Goal: Information Seeking & Learning: Learn about a topic

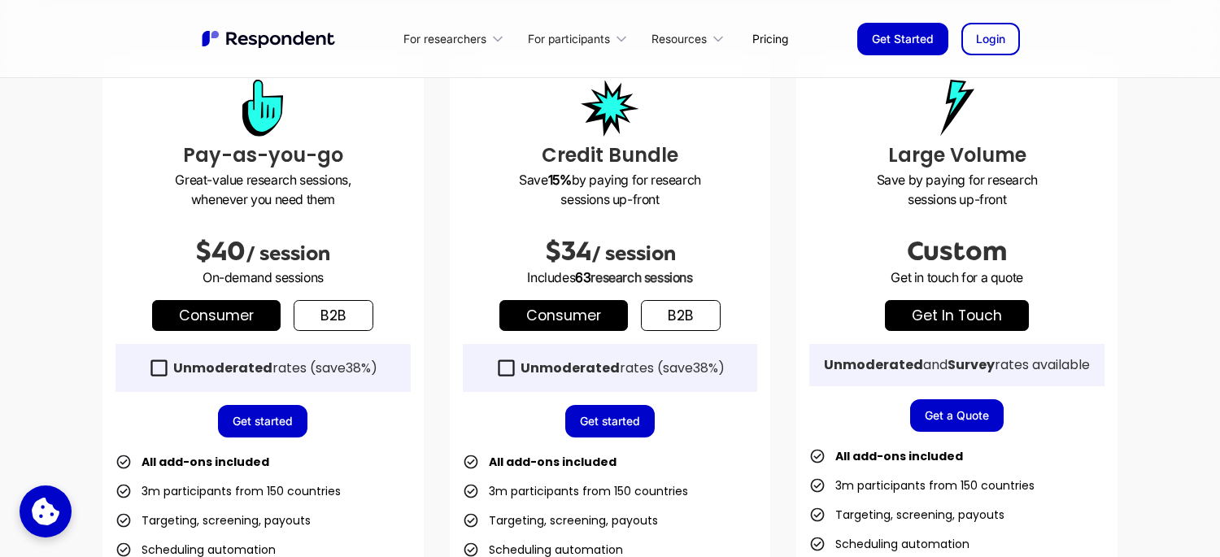
scroll to position [462, 0]
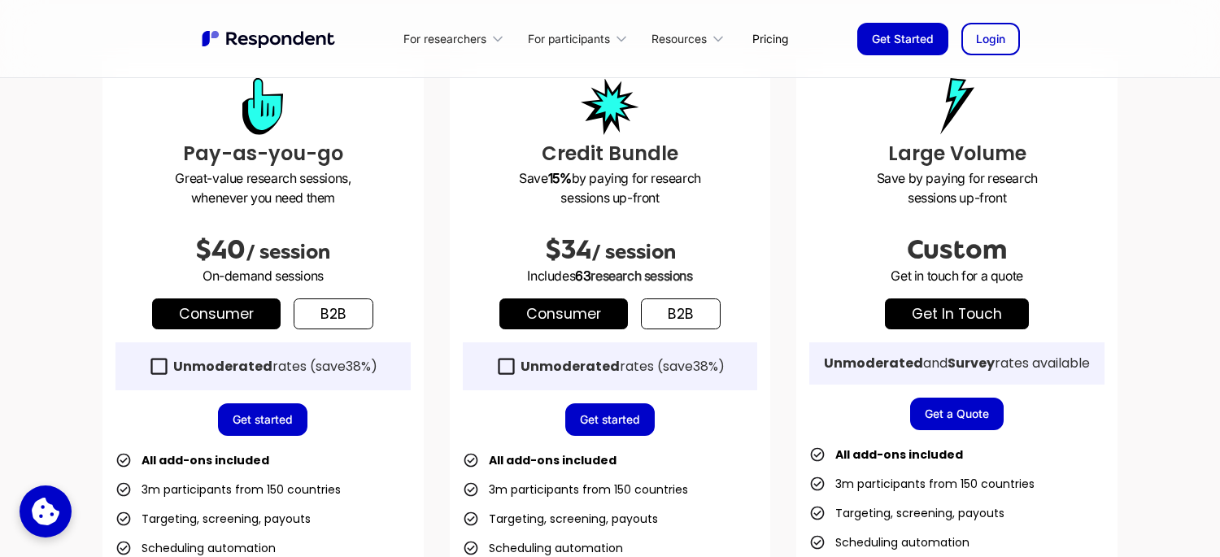
click at [320, 320] on link "b2b" at bounding box center [334, 313] width 80 height 31
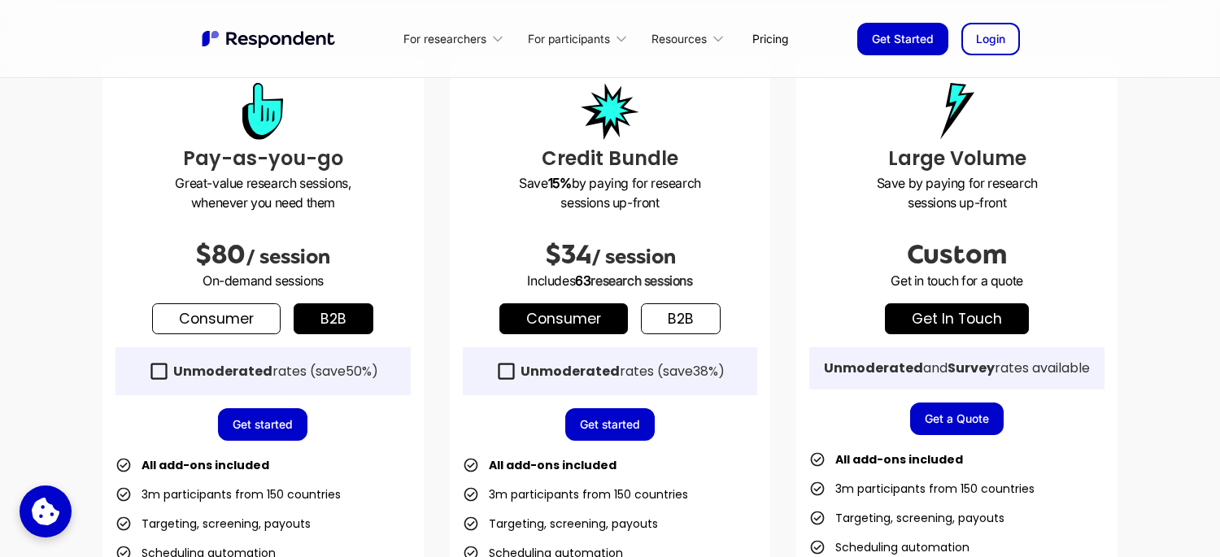
scroll to position [469, 0]
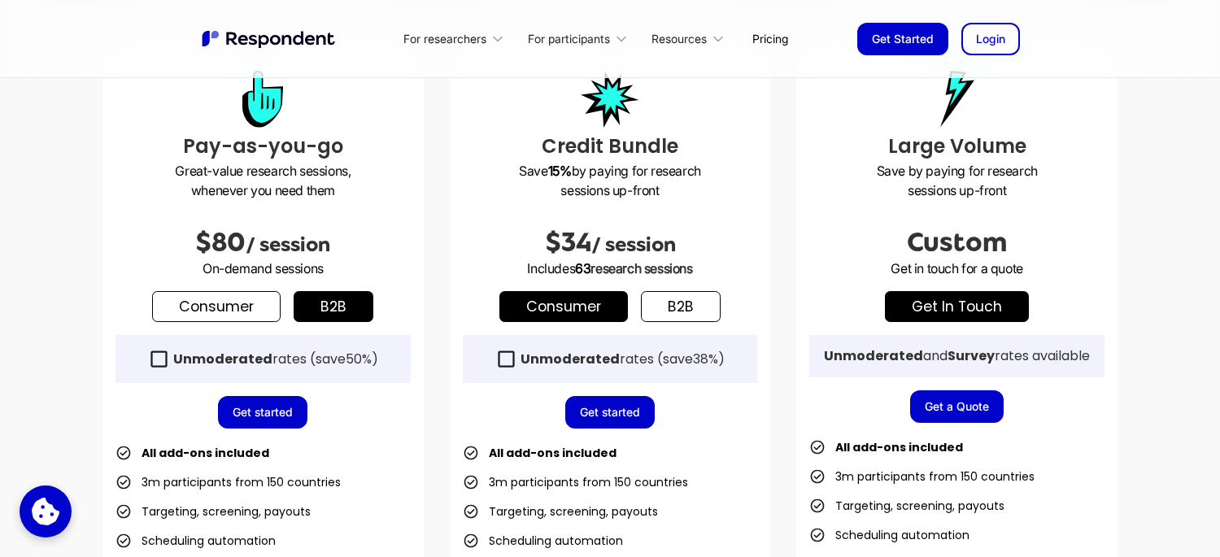
click at [699, 297] on link "b2b" at bounding box center [681, 306] width 80 height 31
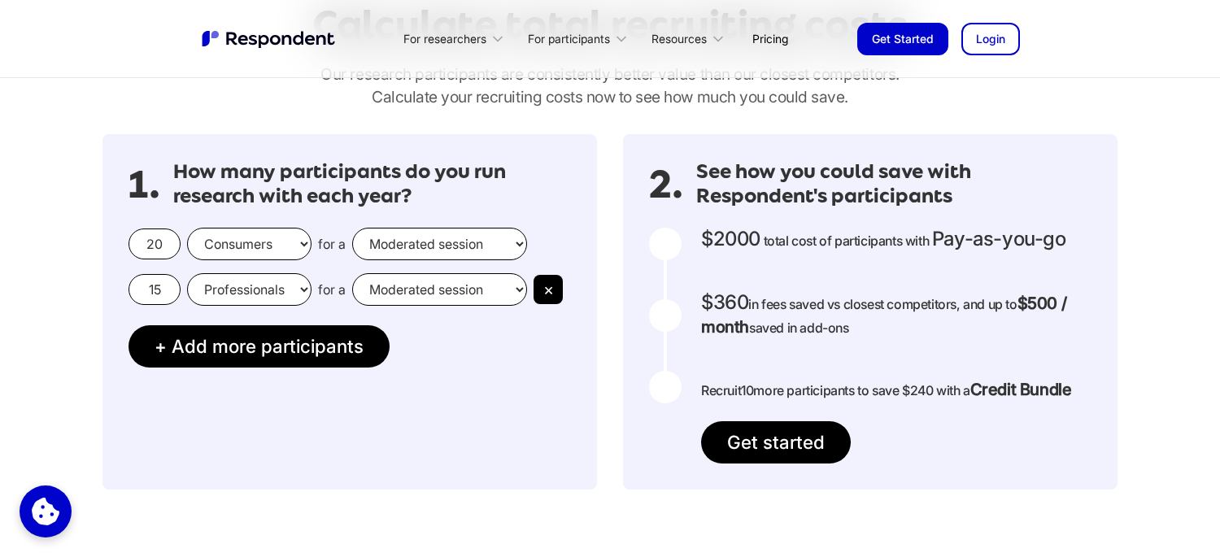
scroll to position [1420, 0]
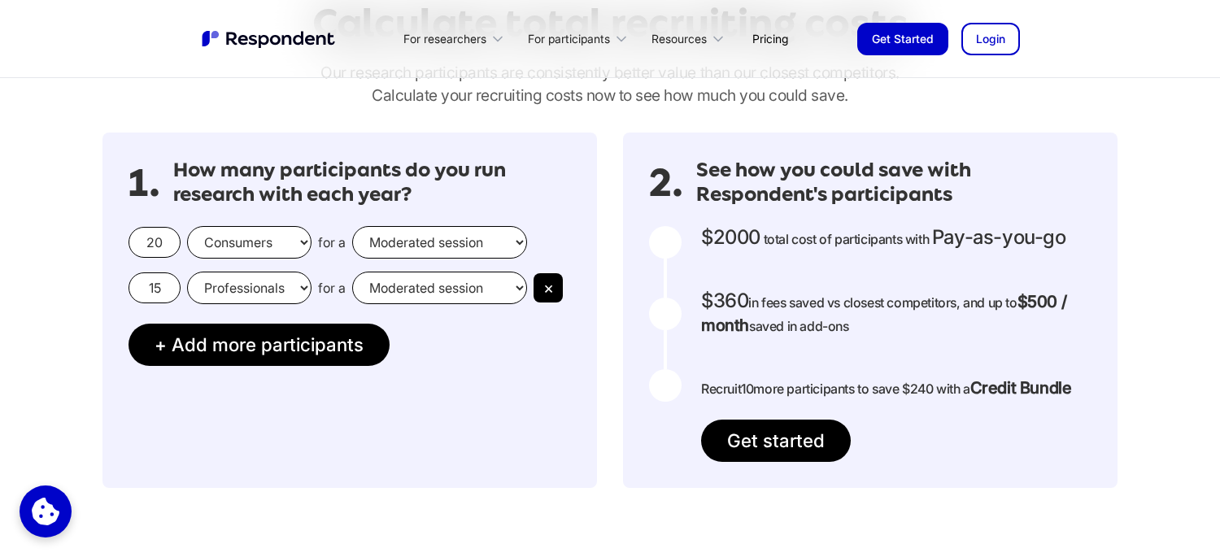
click at [286, 244] on select "Consumers Professionals" at bounding box center [249, 242] width 124 height 33
select select "professionals"
click at [187, 226] on select "Consumers Professionals" at bounding box center [249, 242] width 124 height 33
click at [416, 241] on select "Moderated session Unmoderated session" at bounding box center [439, 242] width 175 height 33
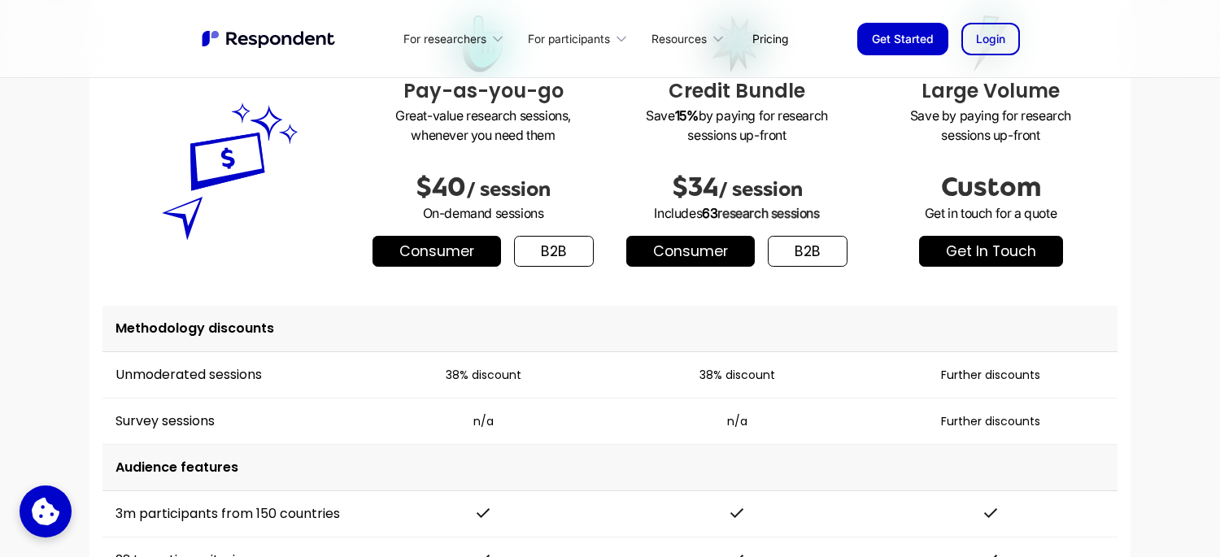
scroll to position [2075, 0]
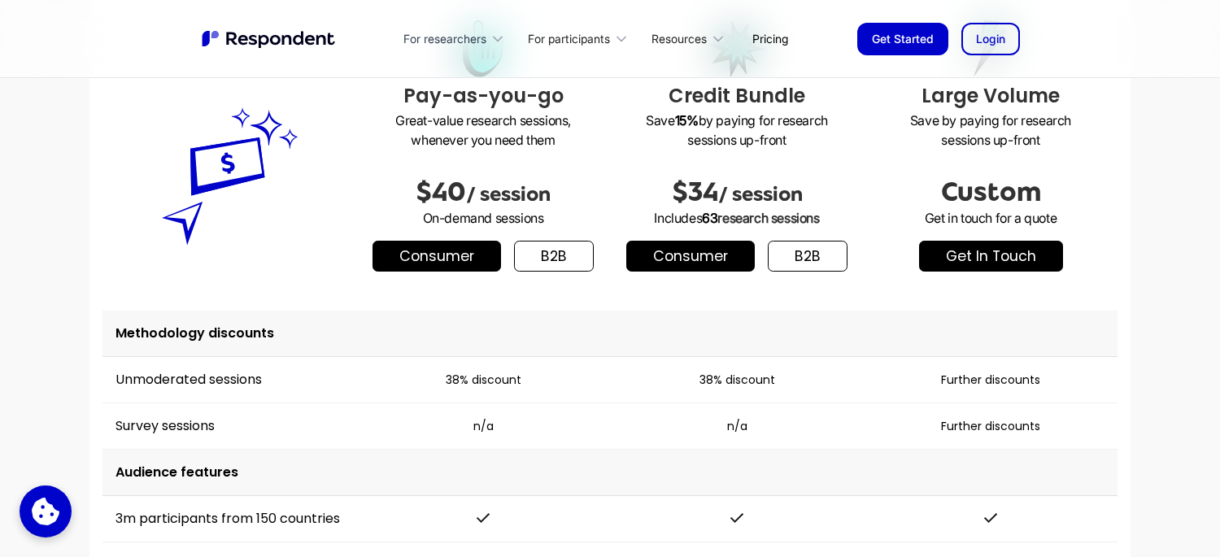
click at [432, 45] on div "For researchers" at bounding box center [444, 39] width 83 height 16
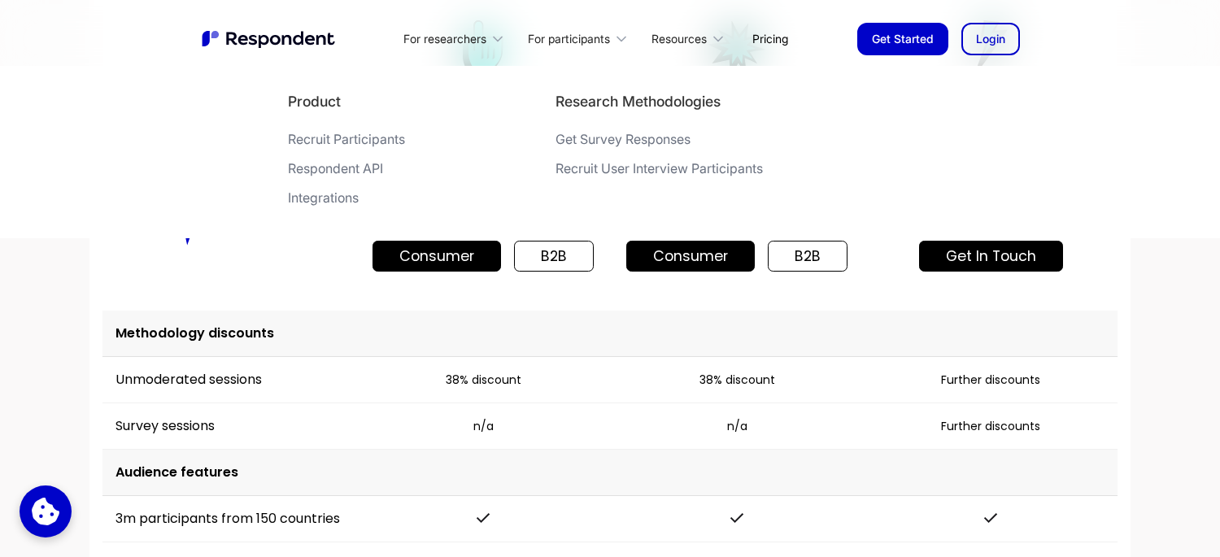
click at [365, 159] on div "Product Recruit Participants Respondent API Integrations" at bounding box center [346, 152] width 117 height 120
click at [363, 163] on div "Respondent API" at bounding box center [335, 168] width 95 height 16
